Goal: Task Accomplishment & Management: Manage account settings

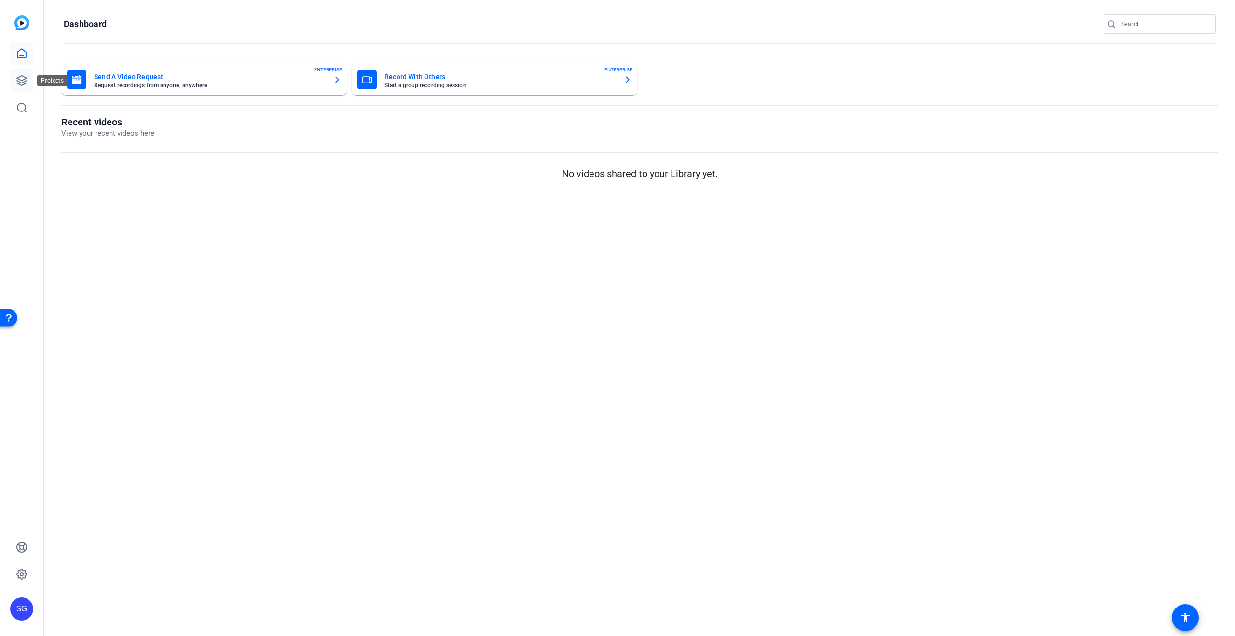
click at [21, 77] on icon at bounding box center [22, 81] width 12 height 12
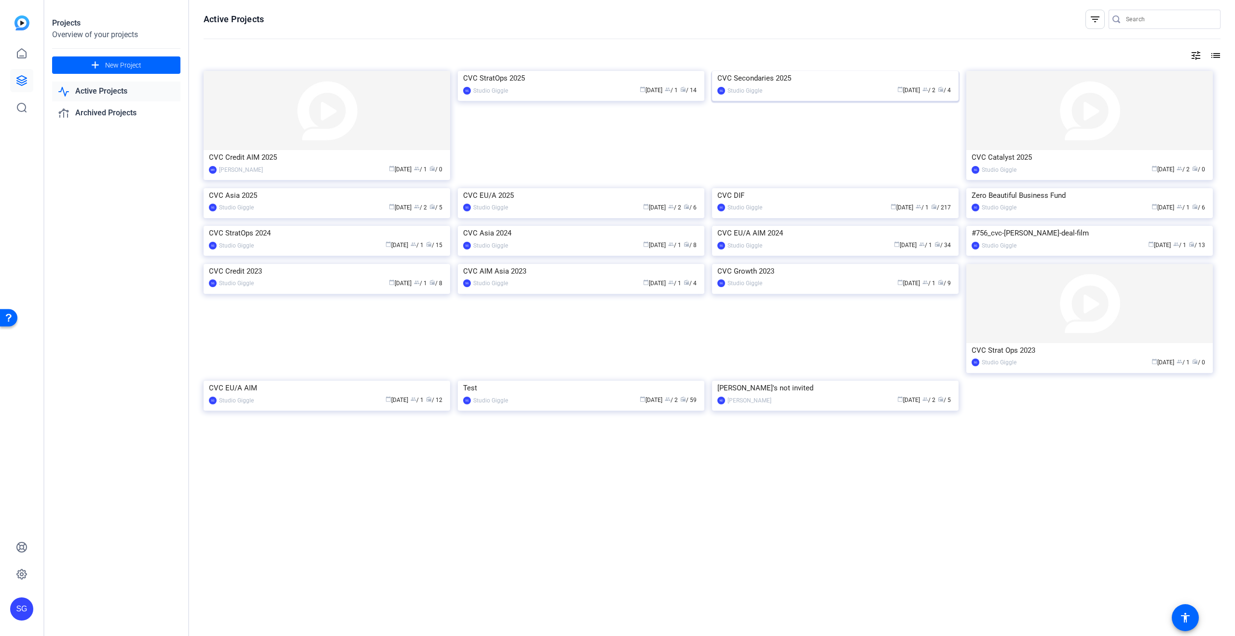
click at [802, 85] on div "CVC Secondaries 2025" at bounding box center [836, 78] width 236 height 14
click at [802, 158] on div "Projects Overview of your projects add New Project Active Projects Archived Pro…" at bounding box center [639, 318] width 1191 height 636
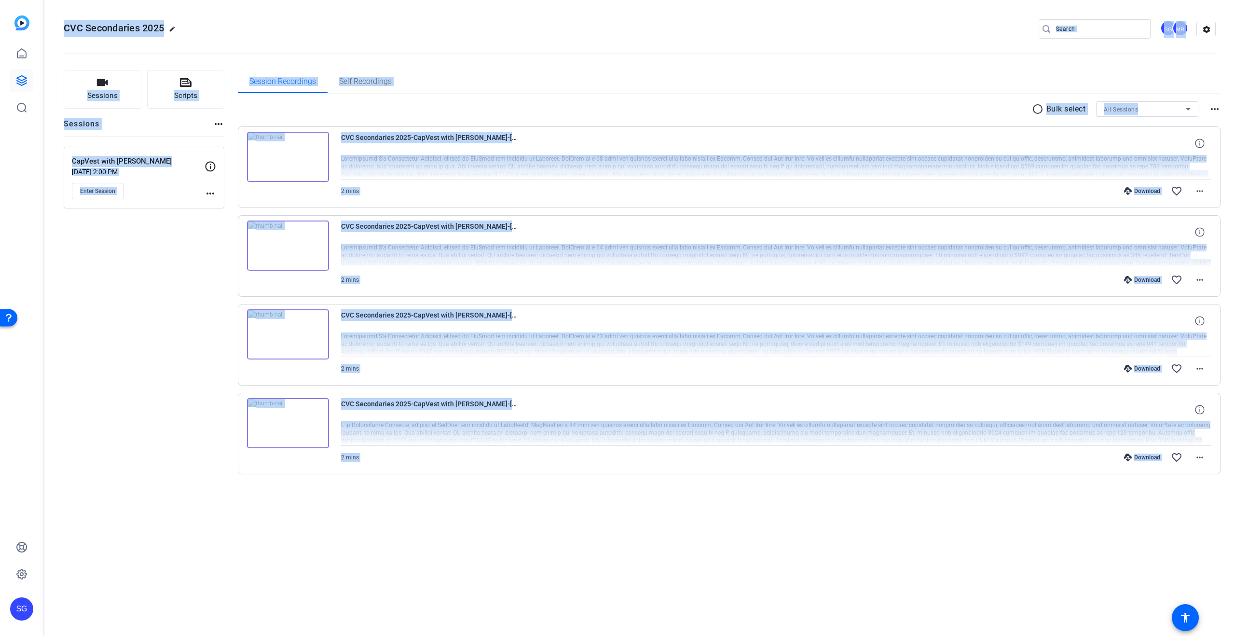
click at [422, 307] on div "CVC Secondaries 2025-CapVest with Chris Campbell-Chris-2025-09-04-14-20-36-527-…" at bounding box center [729, 345] width 983 height 82
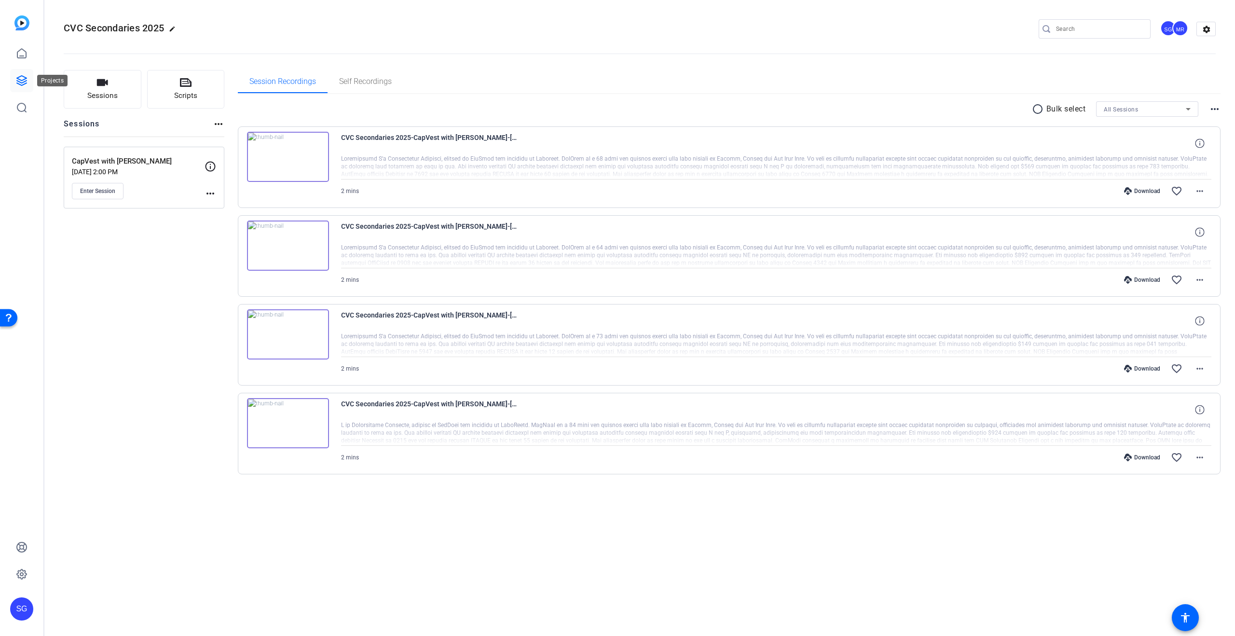
click at [15, 81] on link at bounding box center [21, 80] width 23 height 23
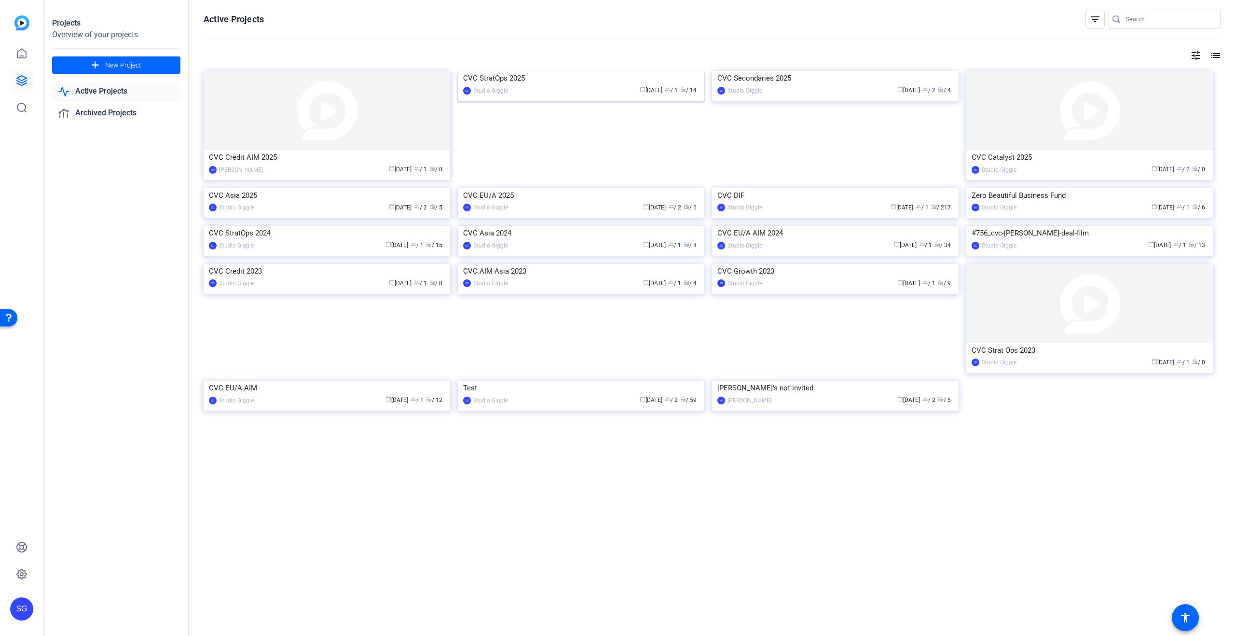
click at [531, 85] on div "CVC StratOps 2025" at bounding box center [581, 78] width 236 height 14
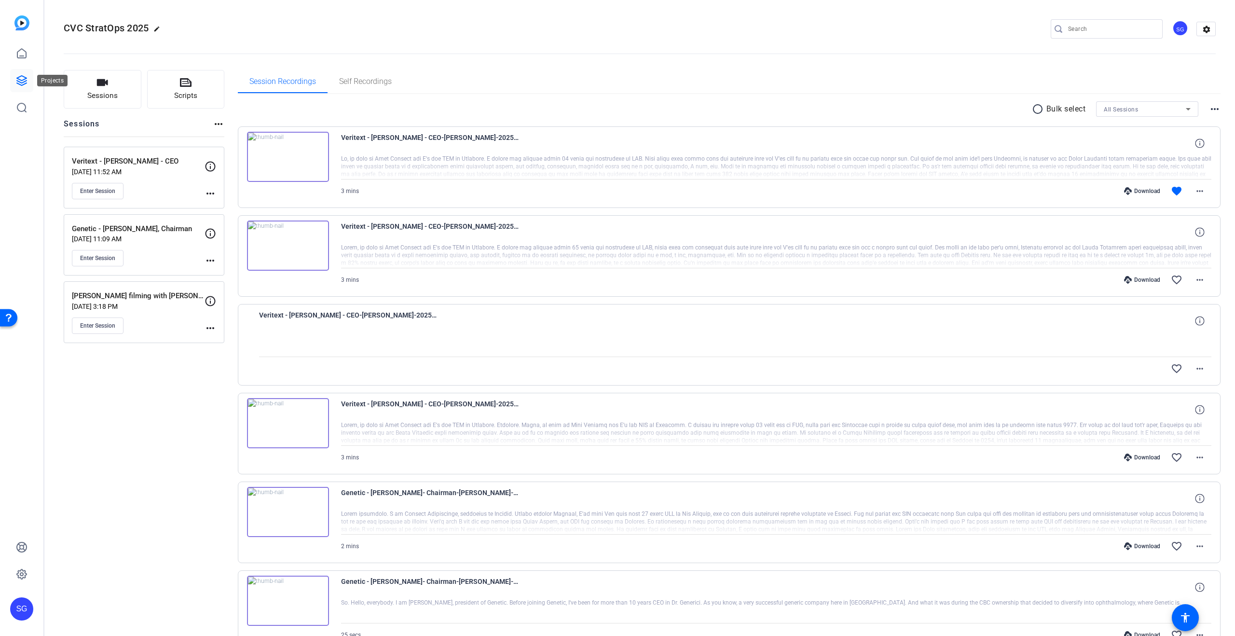
click at [19, 78] on icon at bounding box center [22, 81] width 12 height 12
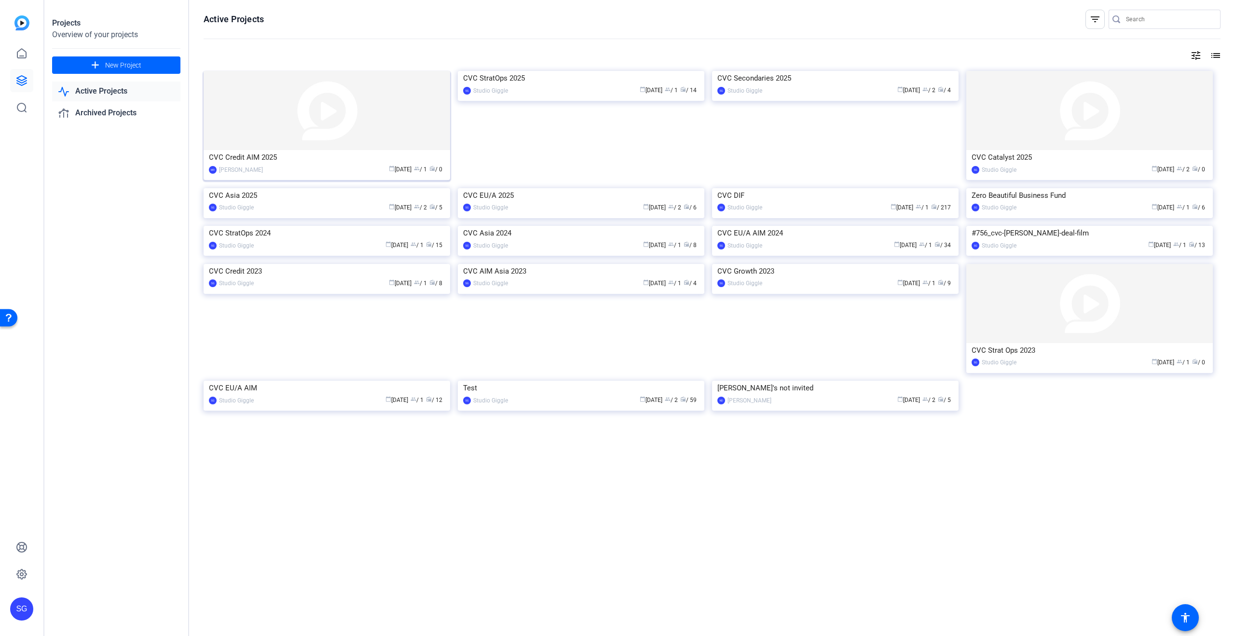
click at [332, 161] on div "CVC Credit AIM 2025" at bounding box center [327, 157] width 236 height 14
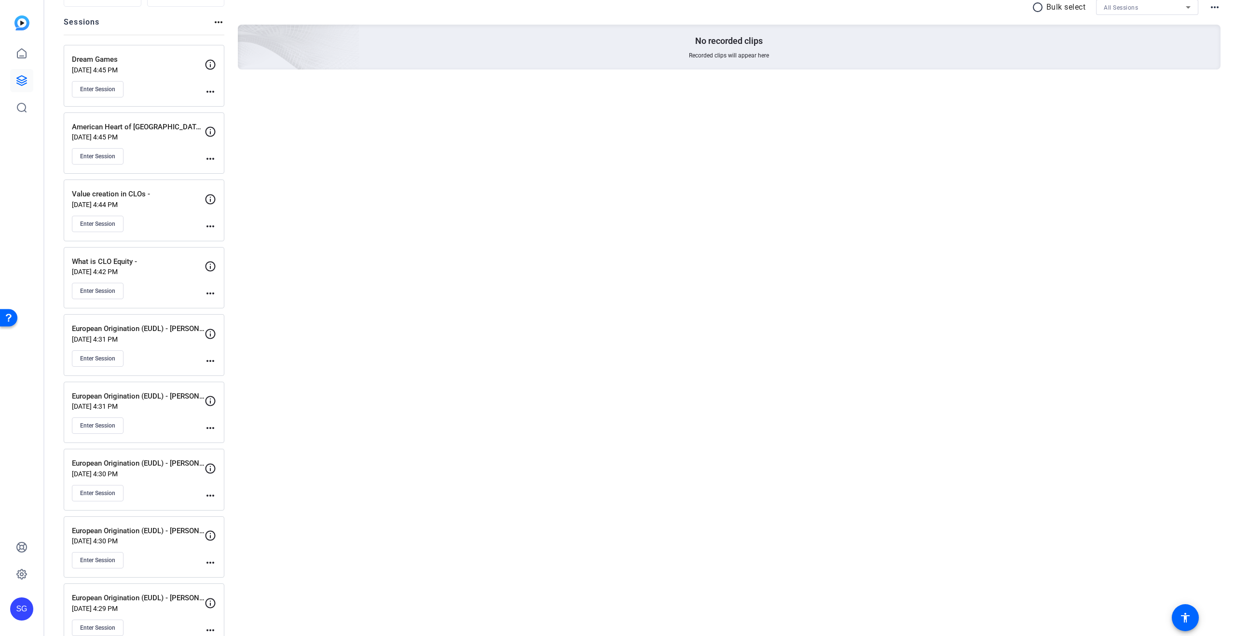
scroll to position [123, 0]
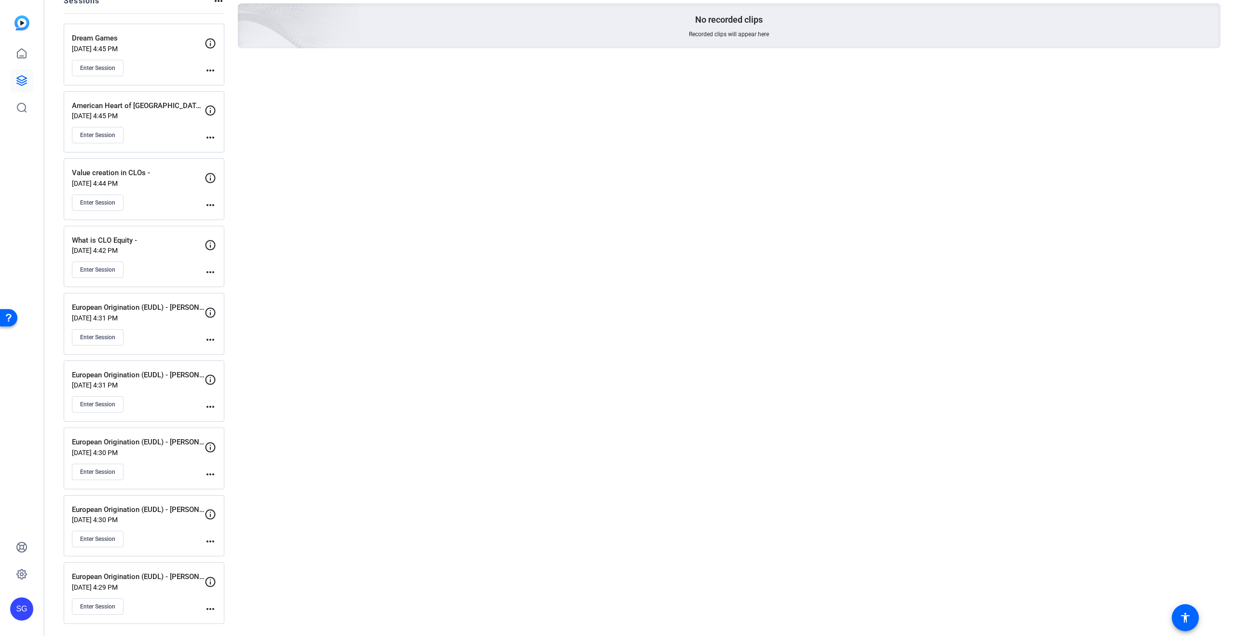
click at [210, 538] on mat-icon "more_horiz" at bounding box center [211, 542] width 12 height 12
click at [310, 369] on div at bounding box center [617, 318] width 1235 height 636
click at [207, 605] on mat-icon "more_horiz" at bounding box center [211, 609] width 12 height 12
click at [234, 581] on span "Edit Session" at bounding box center [234, 583] width 44 height 12
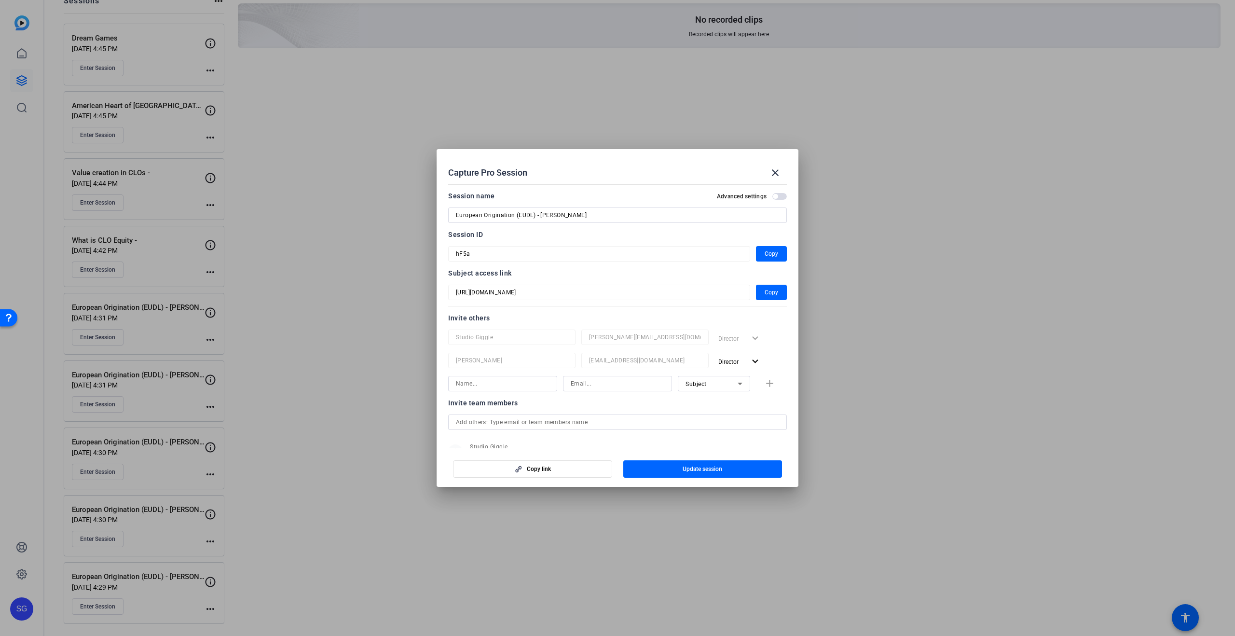
click at [517, 385] on input at bounding box center [503, 384] width 94 height 12
type input "Dani Shaffer"
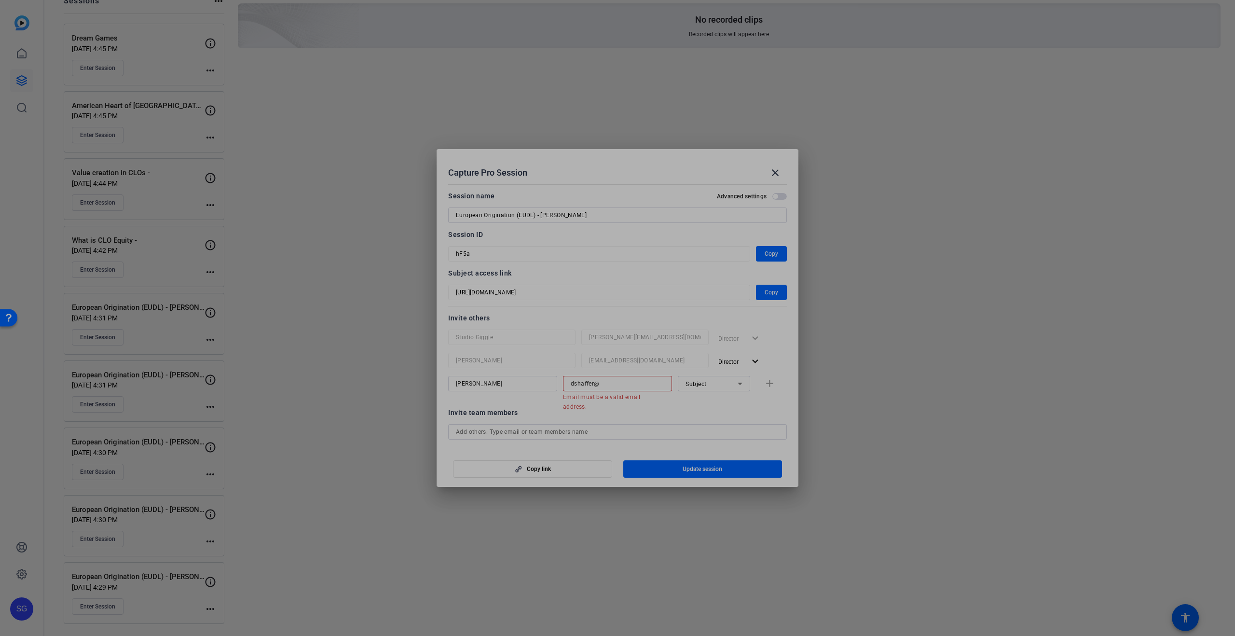
drag, startPoint x: 639, startPoint y: 375, endPoint x: 635, endPoint y: 387, distance: 12.8
click at [639, 375] on div at bounding box center [644, 373] width 127 height 11
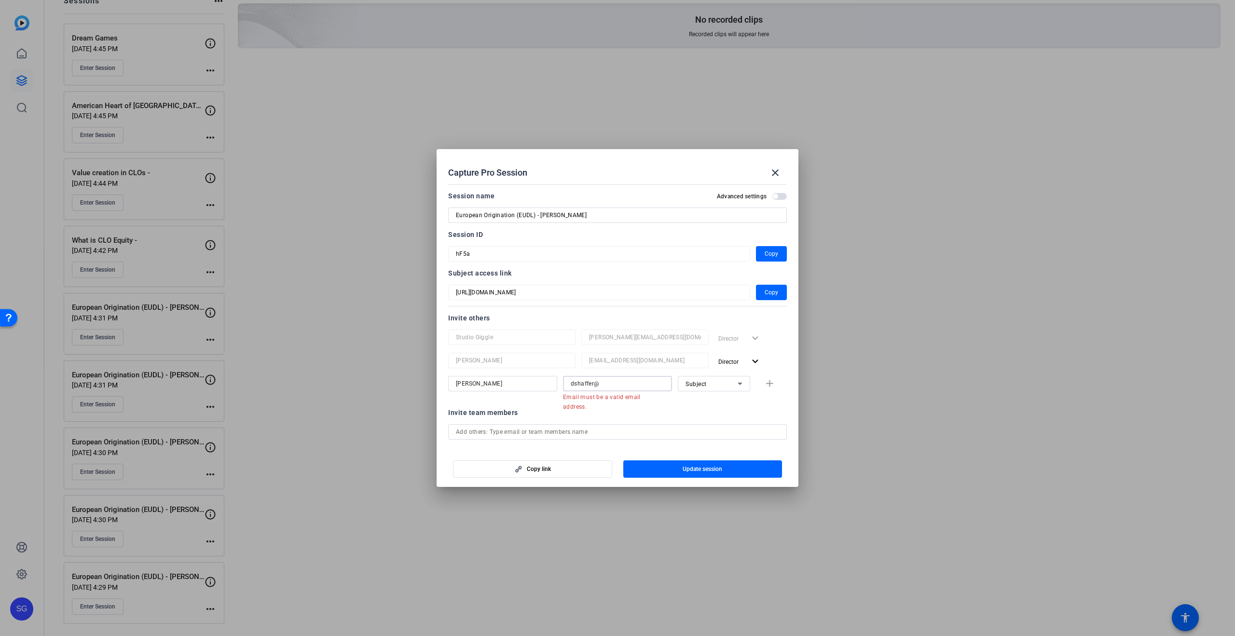
click at [635, 388] on input "dshaffer@" at bounding box center [618, 384] width 94 height 12
type input "dshaffer@cvc.com"
click at [704, 381] on span "Subject" at bounding box center [696, 384] width 21 height 7
click at [716, 420] on mat-option "Watcher" at bounding box center [714, 418] width 72 height 15
drag, startPoint x: 773, startPoint y: 382, endPoint x: 608, endPoint y: 410, distance: 167.4
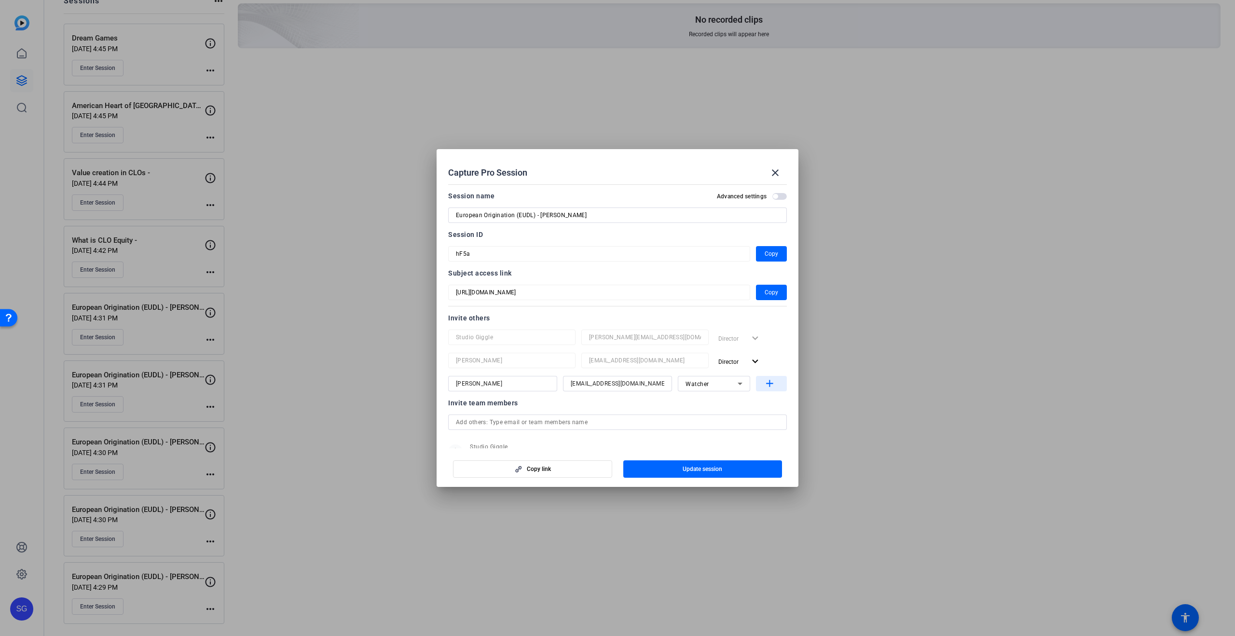
click at [773, 382] on mat-icon "add" at bounding box center [770, 384] width 12 height 12
click at [504, 408] on input at bounding box center [503, 407] width 94 height 12
type input "Jodi Dawson"
click at [600, 408] on input at bounding box center [618, 407] width 94 height 12
paste input "dshaffer@cvc.com"
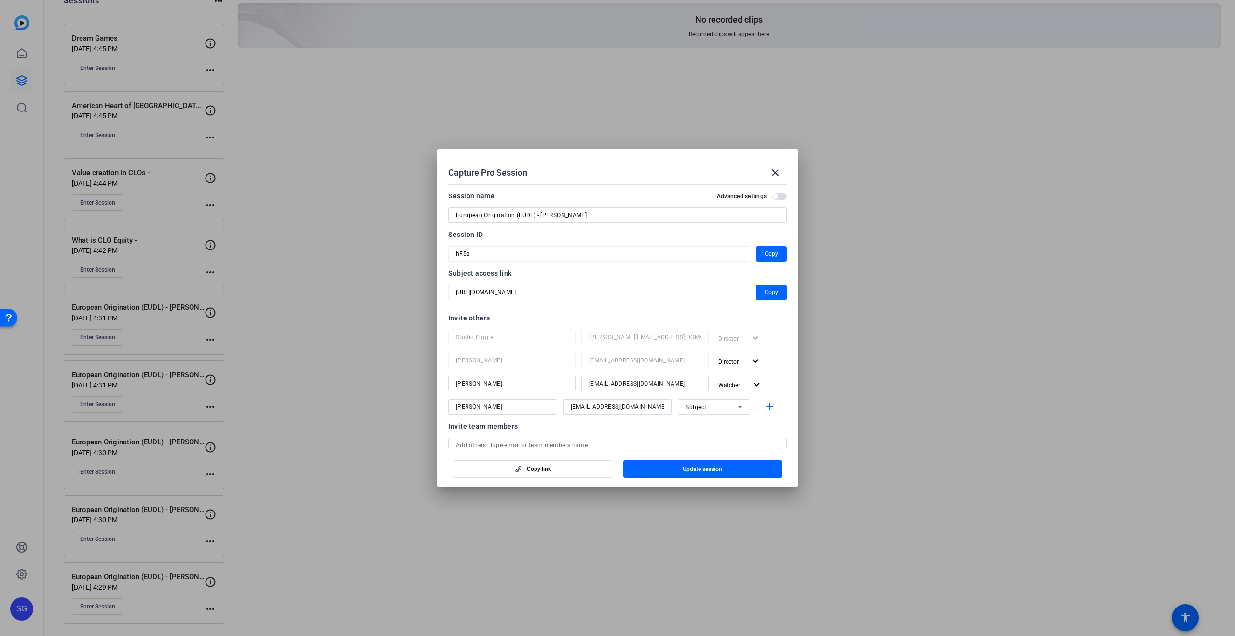
drag, startPoint x: 616, startPoint y: 405, endPoint x: 856, endPoint y: 429, distance: 241.5
click at [594, 407] on input "jdawsondshaffer@cvc.com" at bounding box center [618, 407] width 94 height 12
type input "jdawson@cvc.com"
click at [726, 405] on div "Subject" at bounding box center [712, 407] width 52 height 12
click at [714, 436] on mat-option "Watcher" at bounding box center [714, 441] width 72 height 15
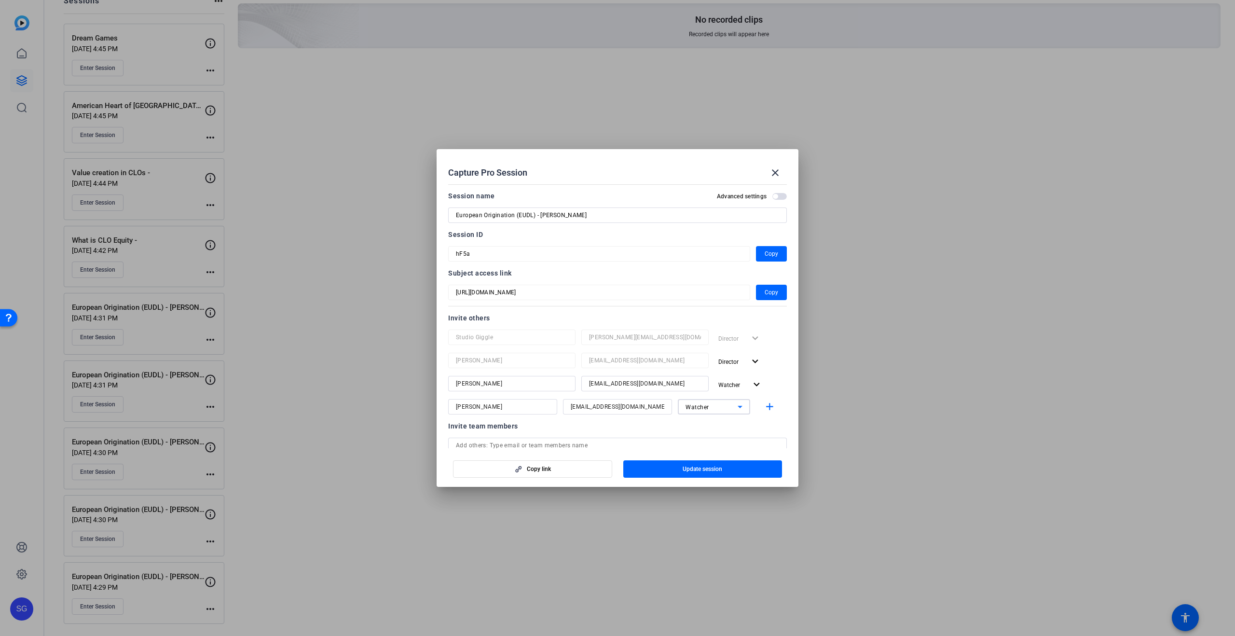
drag, startPoint x: 767, startPoint y: 407, endPoint x: 745, endPoint y: 442, distance: 42.0
click at [767, 407] on mat-icon "add" at bounding box center [770, 407] width 12 height 12
click at [725, 469] on span "button" at bounding box center [702, 468] width 159 height 23
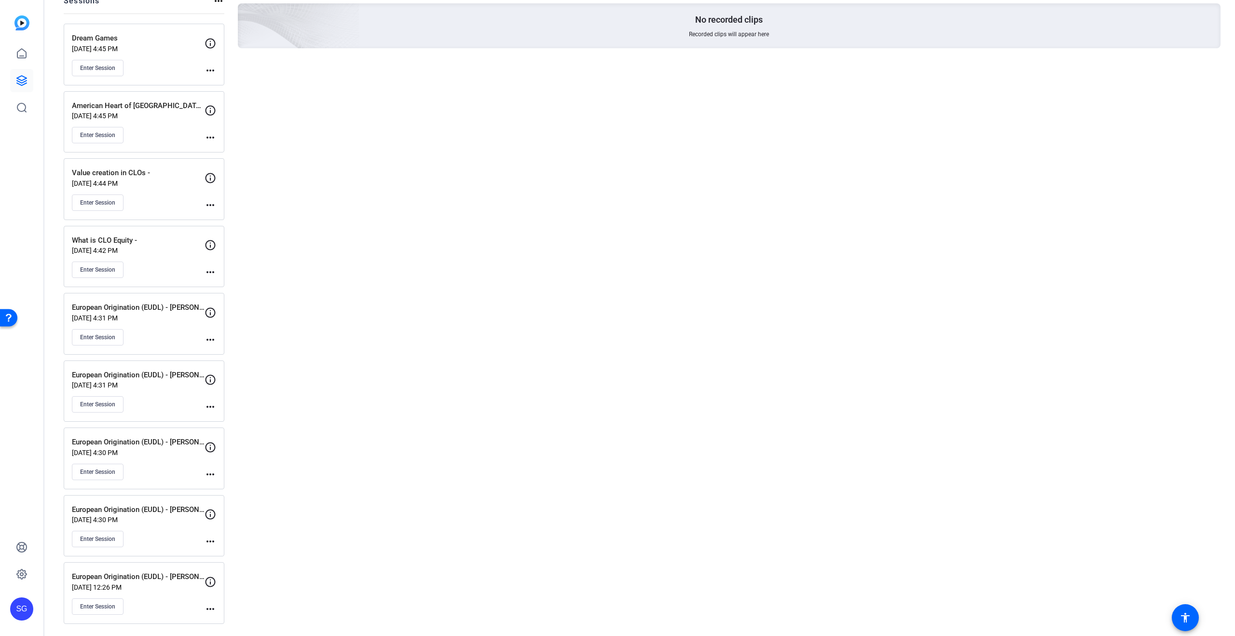
click at [213, 539] on mat-icon "more_horiz" at bounding box center [211, 542] width 12 height 12
click at [244, 557] on span "Edit Session" at bounding box center [234, 556] width 44 height 12
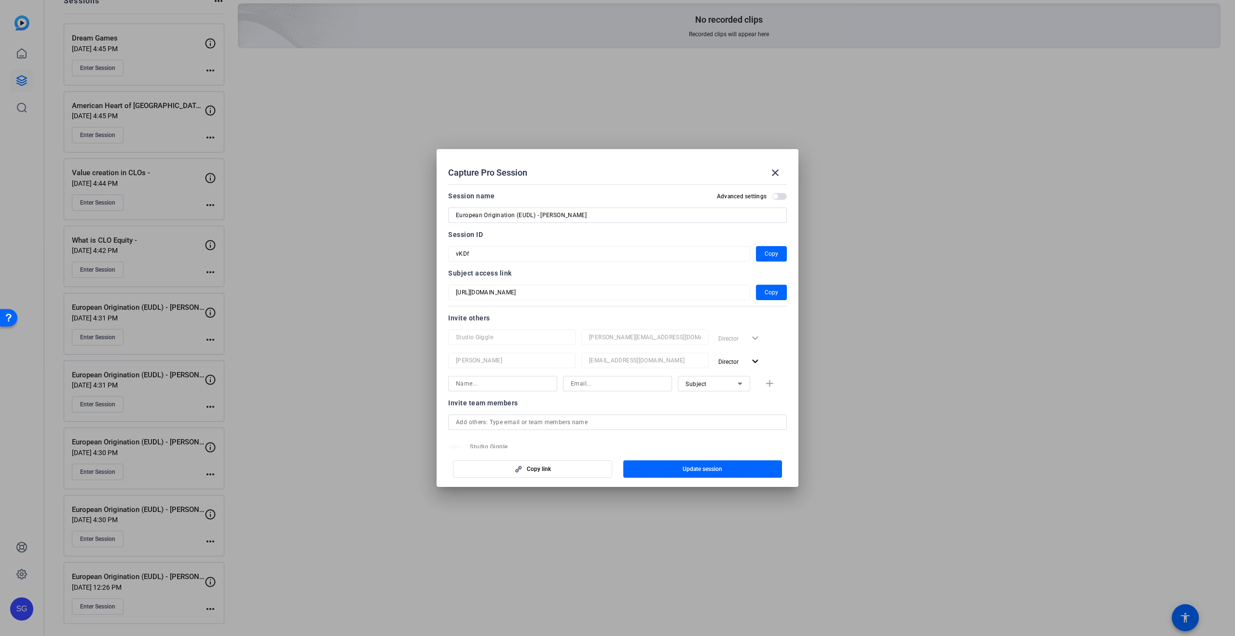
click at [508, 384] on input at bounding box center [503, 384] width 94 height 12
type input "Dani Shaffer"
paste input "dshaffer@cvc.com"
type input "dshaffer@cvc.com"
click at [689, 382] on span "Subject" at bounding box center [696, 384] width 21 height 7
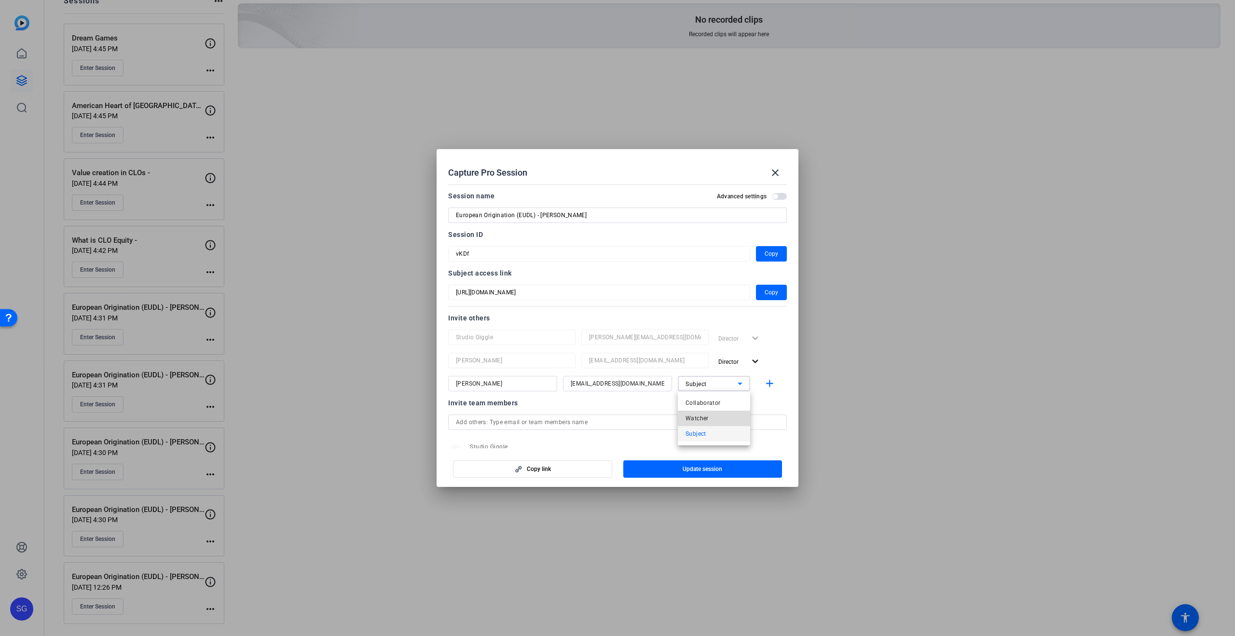
click at [729, 420] on mat-option "Watcher" at bounding box center [714, 418] width 72 height 15
click at [777, 385] on span "button" at bounding box center [771, 383] width 31 height 23
click at [499, 409] on input at bounding box center [503, 407] width 94 height 12
type input "Jodi Dawson"
paste input "dshaffer@cvc.com"
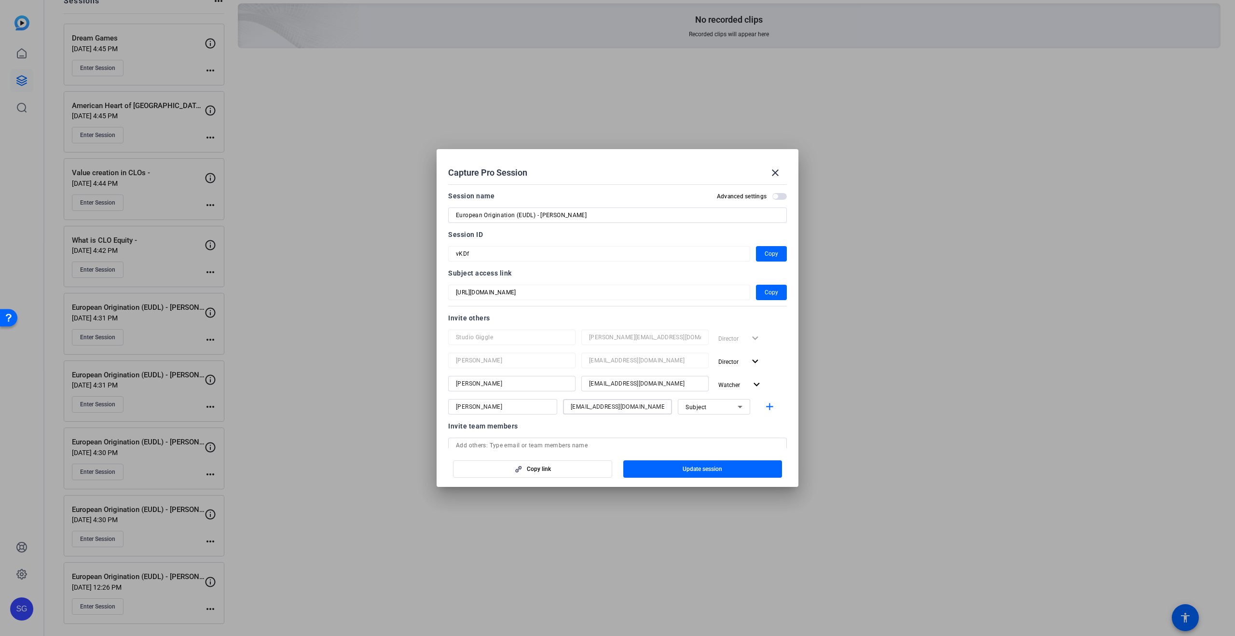
drag, startPoint x: 593, startPoint y: 406, endPoint x: 541, endPoint y: 409, distance: 51.7
click at [541, 409] on div "Jodi Dawson dshaffer@cvc.com Subject add" at bounding box center [617, 406] width 339 height 15
type input "jdawson@cvc.com"
click at [711, 403] on div "Subject" at bounding box center [712, 407] width 52 height 12
click at [714, 439] on mat-option "Watcher" at bounding box center [714, 441] width 72 height 15
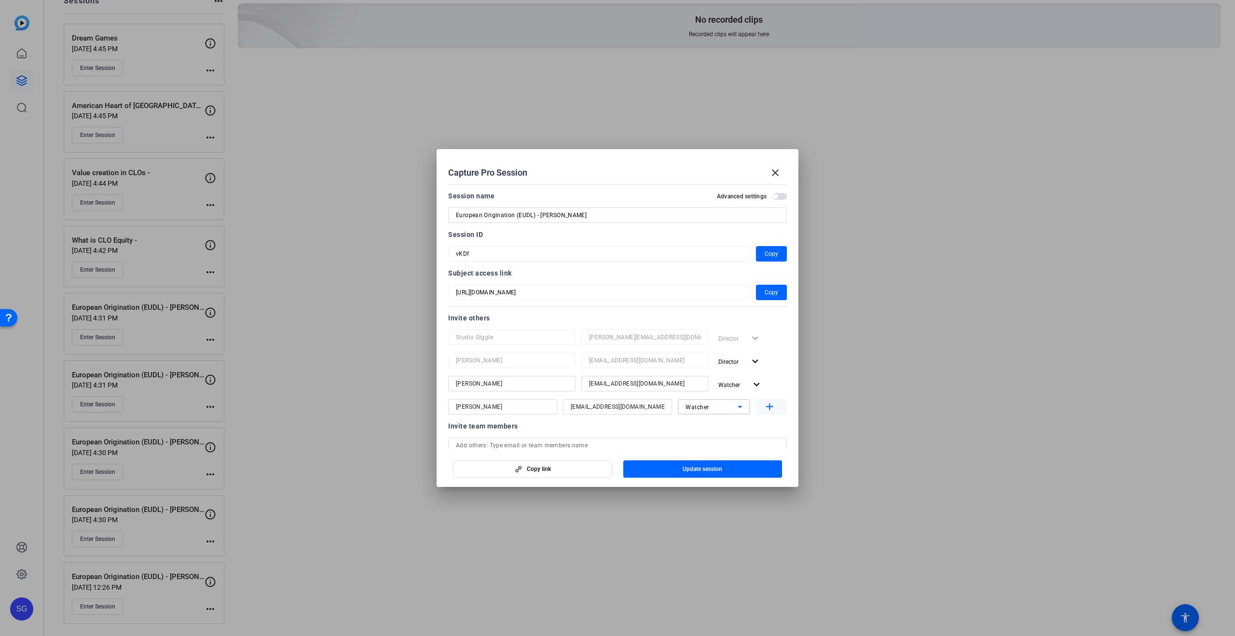
click at [771, 408] on mat-icon "add" at bounding box center [770, 407] width 12 height 12
click at [716, 468] on span "Update session" at bounding box center [703, 469] width 40 height 8
